Goal: Task Accomplishment & Management: Complete application form

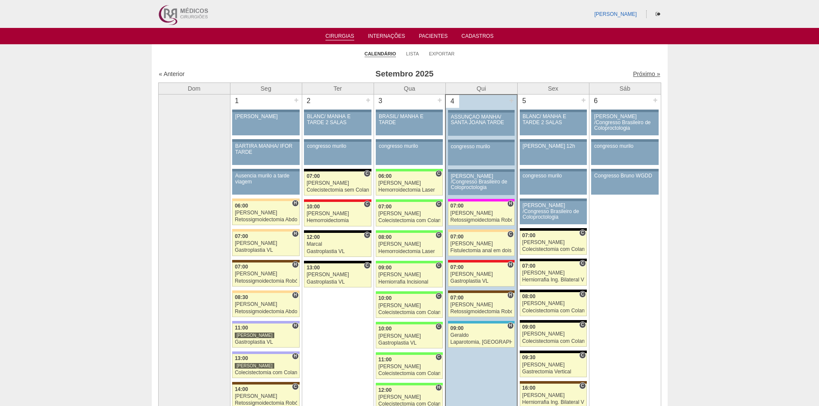
click at [640, 74] on link "Próximo »" at bounding box center [646, 74] width 27 height 7
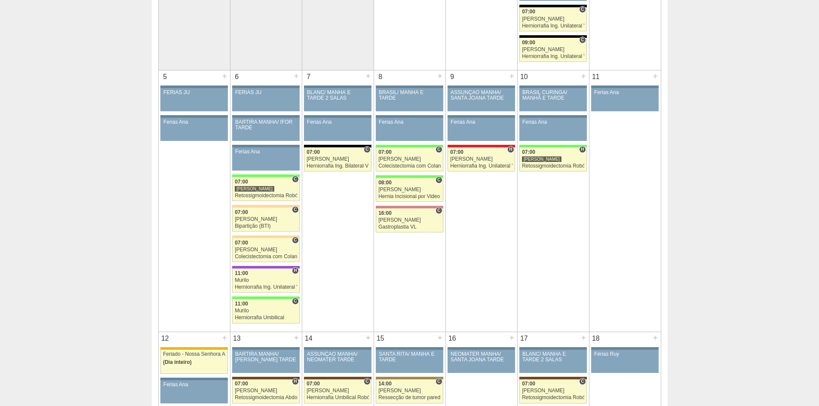
scroll to position [215, 0]
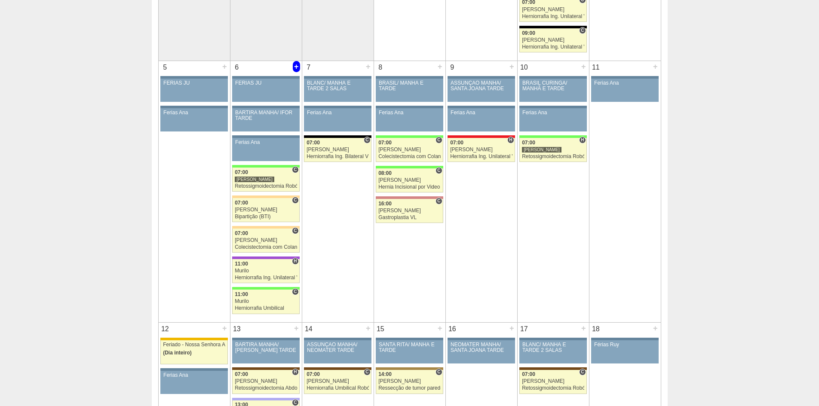
click at [296, 67] on div "+" at bounding box center [296, 66] width 7 height 11
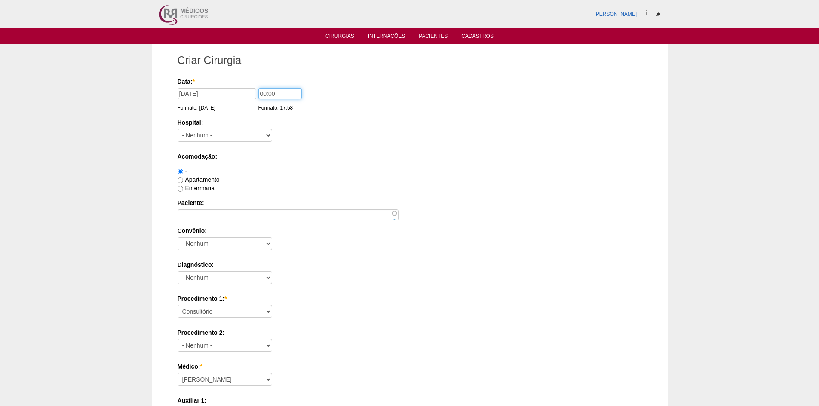
drag, startPoint x: 264, startPoint y: 93, endPoint x: 253, endPoint y: 93, distance: 10.8
click at [253, 86] on div "Data: * [DATE] Formato: [DATE] 00:00 Formato: 17:58" at bounding box center [409, 81] width 462 height 9
type input "14:00"
drag, startPoint x: 270, startPoint y: 133, endPoint x: 275, endPoint y: 137, distance: 6.2
click at [270, 133] on select "- [GEOGRAPHIC_DATA] - [DATE] [PERSON_NAME] Alvorada América Assunção Bartira Be…" at bounding box center [225, 135] width 95 height 13
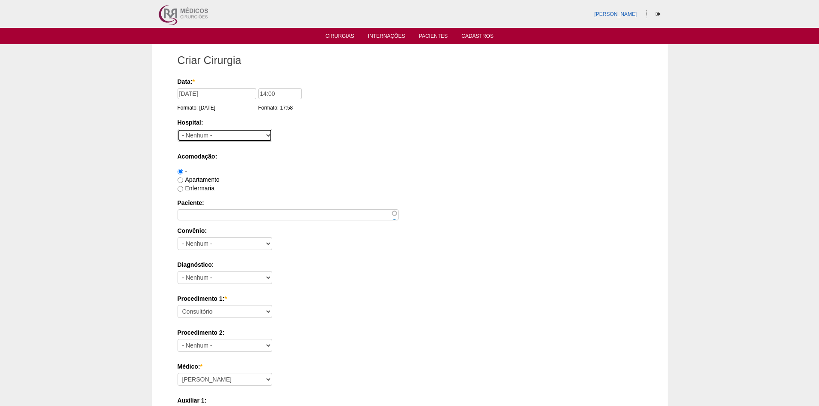
select select "46"
click at [178, 129] on select "- [GEOGRAPHIC_DATA] - [DATE] [PERSON_NAME] Alvorada América Assunção Bartira Be…" at bounding box center [225, 135] width 95 height 13
click at [182, 179] on input "Apartamento" at bounding box center [181, 181] width 6 height 6
radio input "true"
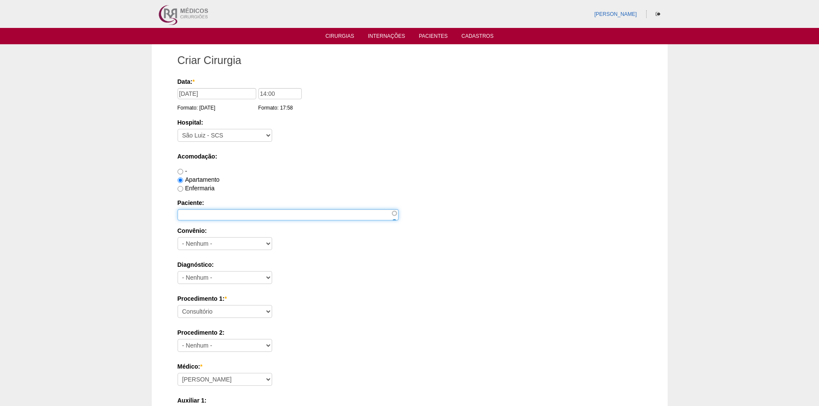
click at [259, 212] on input "Paciente:" at bounding box center [288, 214] width 221 height 11
type input "FILIPE VICOSSI STANGUINI"
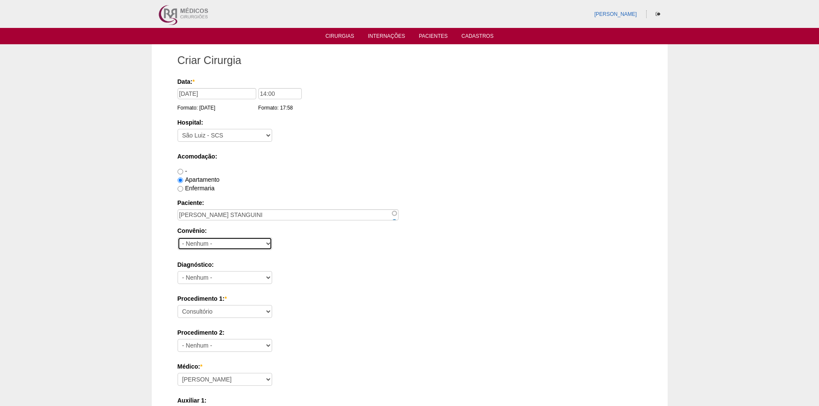
drag, startPoint x: 246, startPoint y: 240, endPoint x: 252, endPoint y: 242, distance: 6.2
click at [246, 240] on select "- Nenhum - Abet Afresp Allianz Amil Blue Life Caasp Cabesp Caixa de Pensões Car…" at bounding box center [225, 243] width 95 height 13
select select "26"
click at [178, 237] on select "- Nenhum - Abet Afresp Allianz Amil Blue Life Caasp Cabesp Caixa de Pensões Car…" at bounding box center [225, 243] width 95 height 13
click at [260, 269] on div "Diagnóstico: - Nenhum - Abdome Agudo Abscesso Hepático Abscesso Perianal Absces…" at bounding box center [410, 275] width 465 height 28
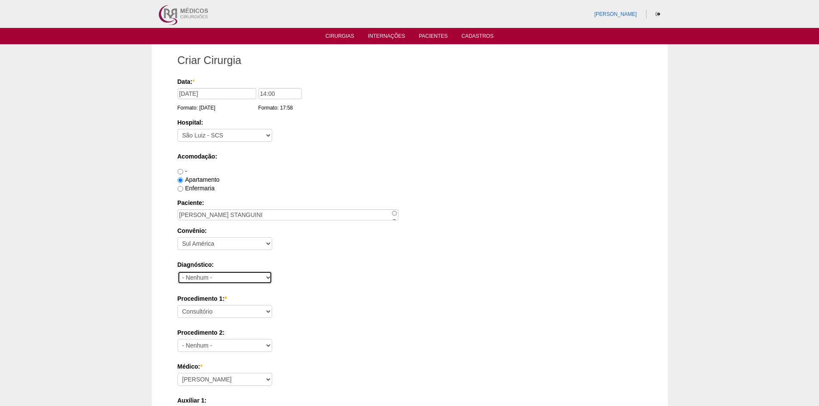
drag, startPoint x: 262, startPoint y: 274, endPoint x: 267, endPoint y: 274, distance: 4.7
click at [262, 274] on select "- Nenhum - Abdome Agudo Abscesso Hepático Abscesso Perianal Abscesso Peritoneal…" at bounding box center [225, 277] width 95 height 13
select select "34542"
click at [178, 271] on select "- Nenhum - Abdome Agudo Abscesso Hepático Abscesso Perianal Abscesso Peritoneal…" at bounding box center [225, 277] width 95 height 13
click at [258, 308] on select "Consultório Abscesso Hepático - Drenagem Abscesso perianal Amputação Abdômino P…" at bounding box center [225, 311] width 95 height 13
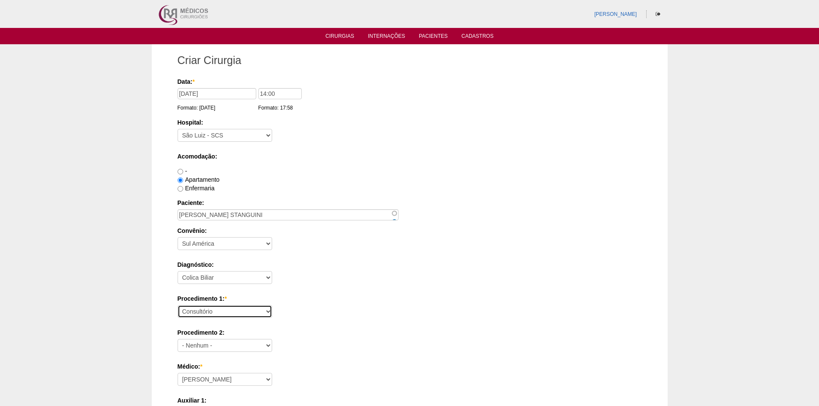
select select "3735"
click at [178, 305] on select "Consultório Abscesso Hepático - Drenagem Abscesso perianal Amputação Abdômino P…" at bounding box center [225, 311] width 95 height 13
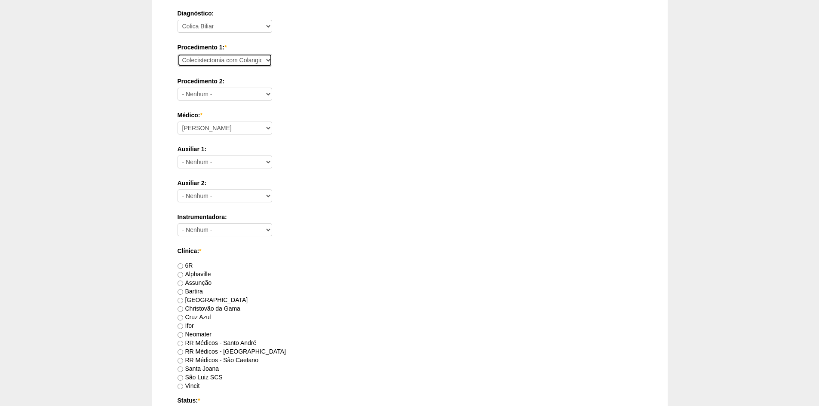
scroll to position [258, 0]
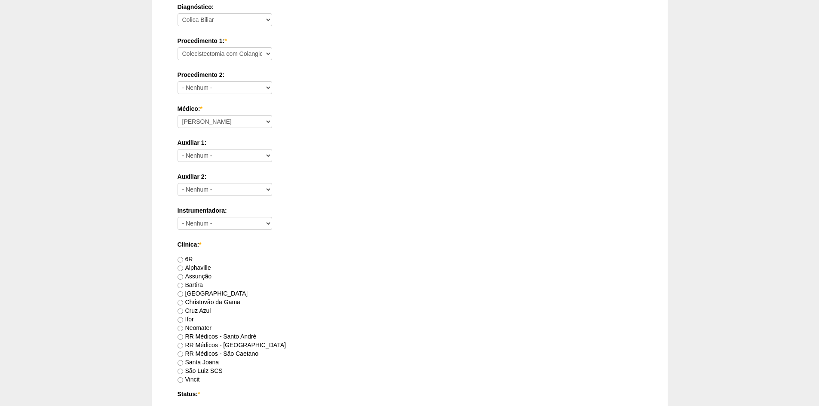
click at [252, 354] on label "RR Médicos - São Caetano" at bounding box center [218, 354] width 81 height 7
click at [183, 354] on input "RR Médicos - São Caetano" at bounding box center [181, 355] width 6 height 6
radio input "true"
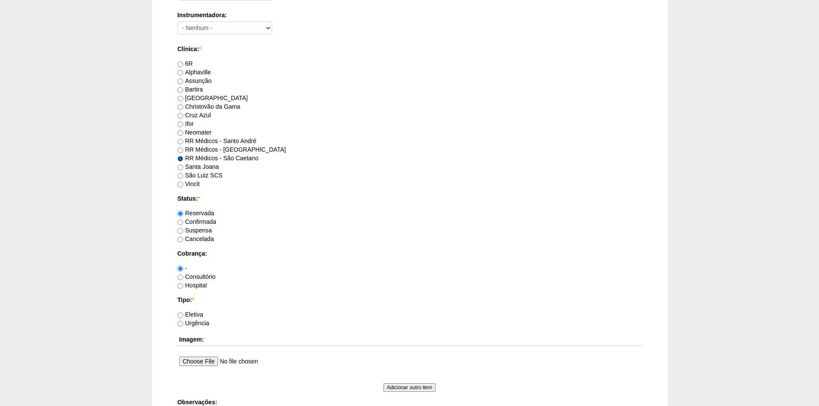
scroll to position [559, 0]
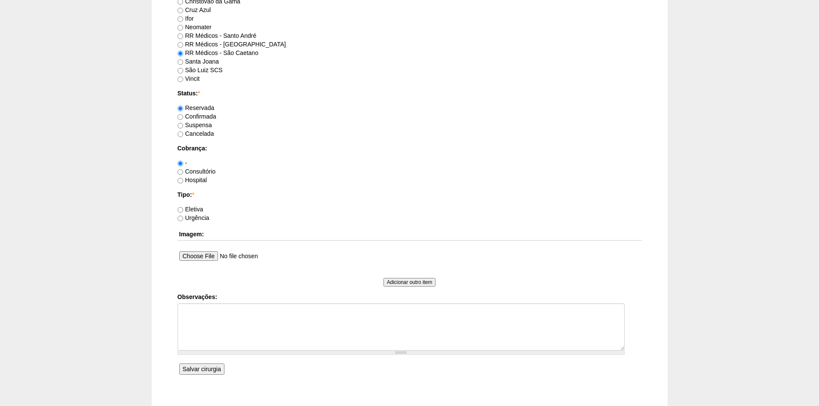
click at [184, 208] on label "Eletiva" at bounding box center [191, 209] width 26 height 7
click at [183, 208] on input "Eletiva" at bounding box center [181, 210] width 6 height 6
radio input "true"
click at [197, 372] on input "Salvar cirurgia" at bounding box center [201, 369] width 45 height 11
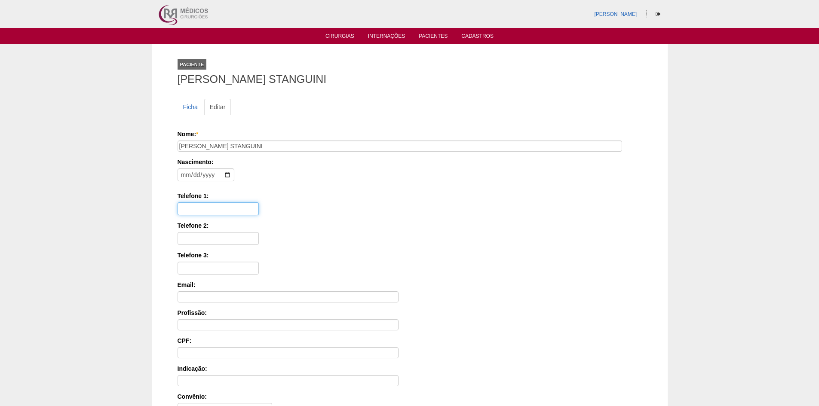
click at [214, 210] on input "Telefone 1:" at bounding box center [218, 209] width 81 height 13
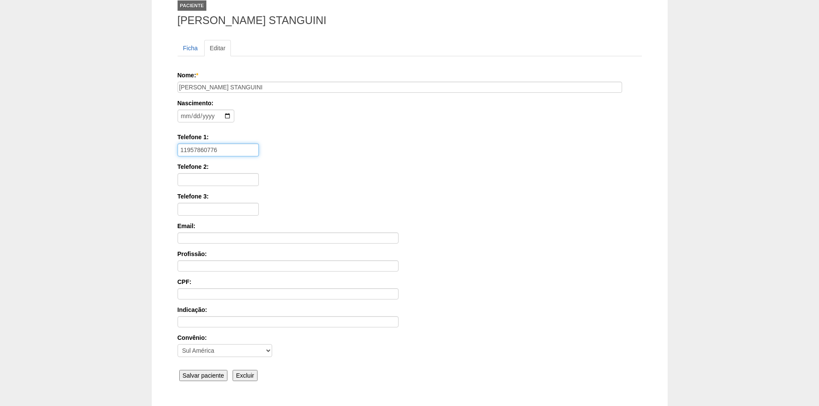
scroll to position [119, 0]
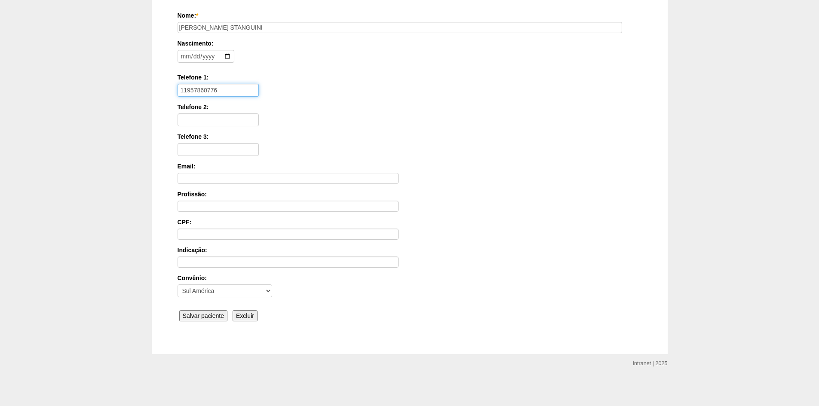
type input "11957860776"
click at [203, 311] on input "Salvar paciente" at bounding box center [203, 316] width 49 height 11
